Goal: Task Accomplishment & Management: Use online tool/utility

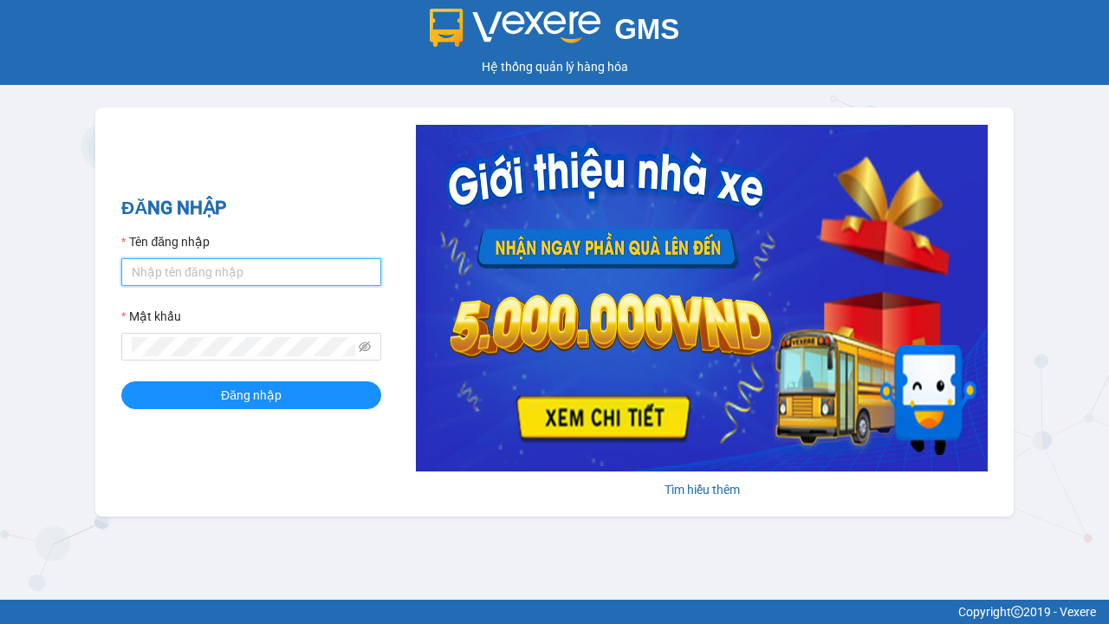
click at [251, 271] on input "Tên đăng nhập" at bounding box center [251, 272] width 260 height 28
type input "ly.xtl"
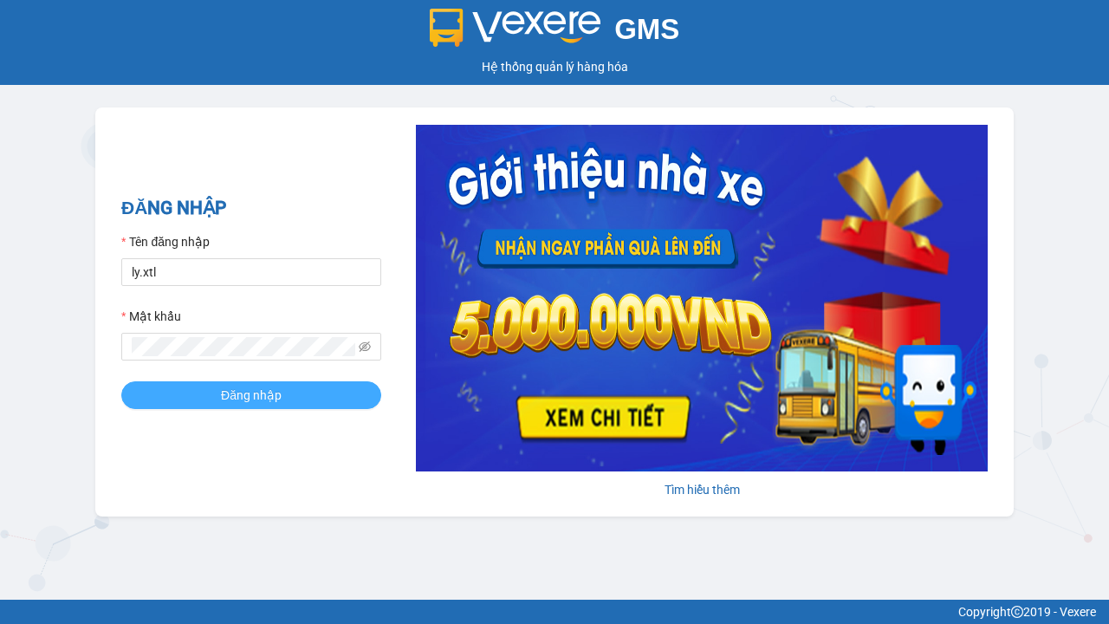
click at [251, 394] on span "Đăng nhập" at bounding box center [251, 395] width 61 height 19
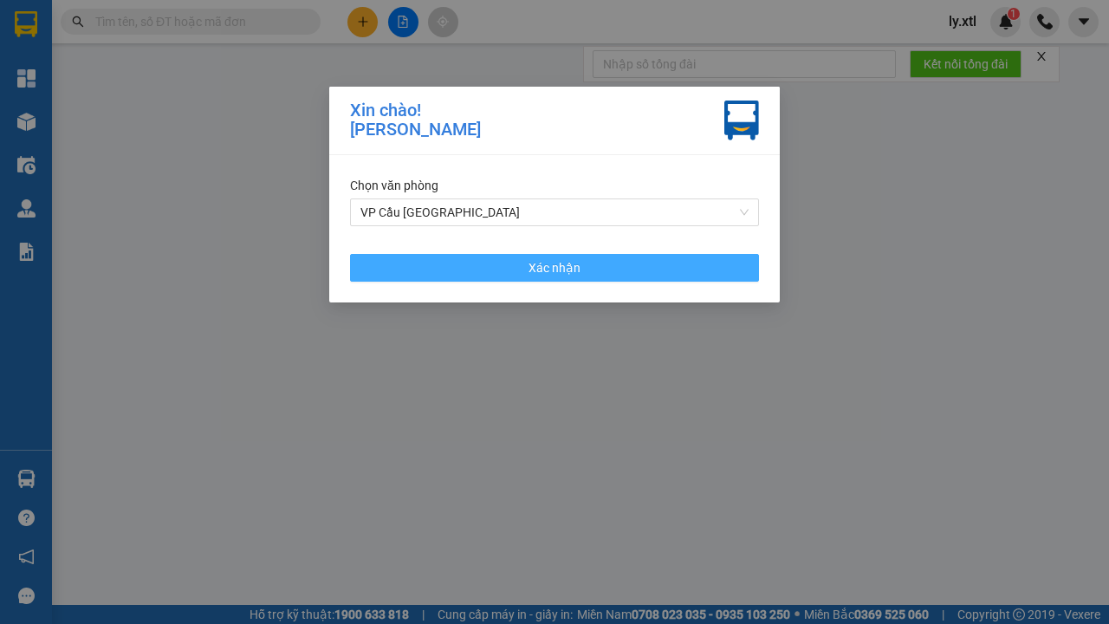
click at [555, 267] on span "Xác nhận" at bounding box center [555, 267] width 52 height 19
